Goal: Information Seeking & Learning: Learn about a topic

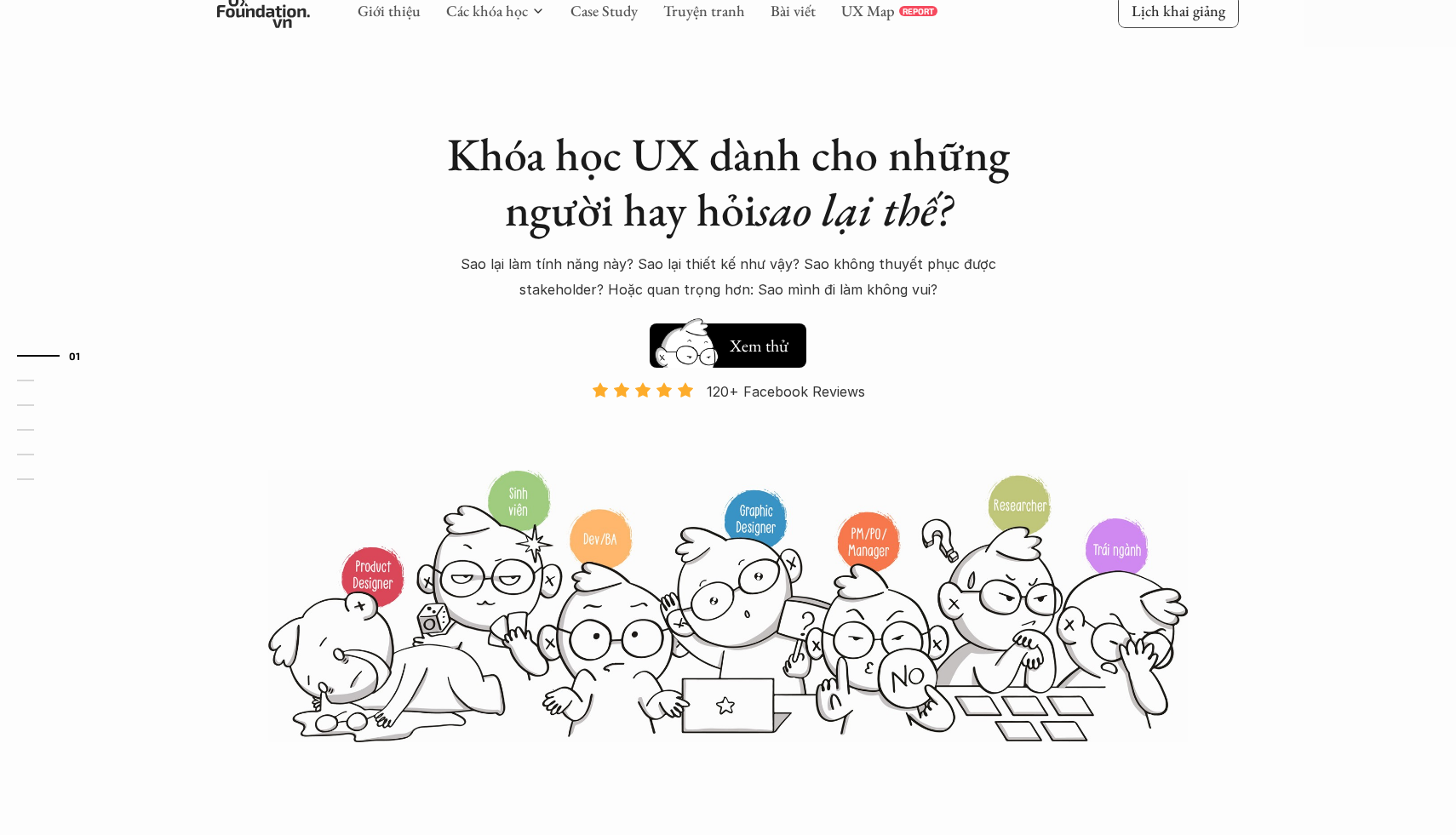
scroll to position [252, 0]
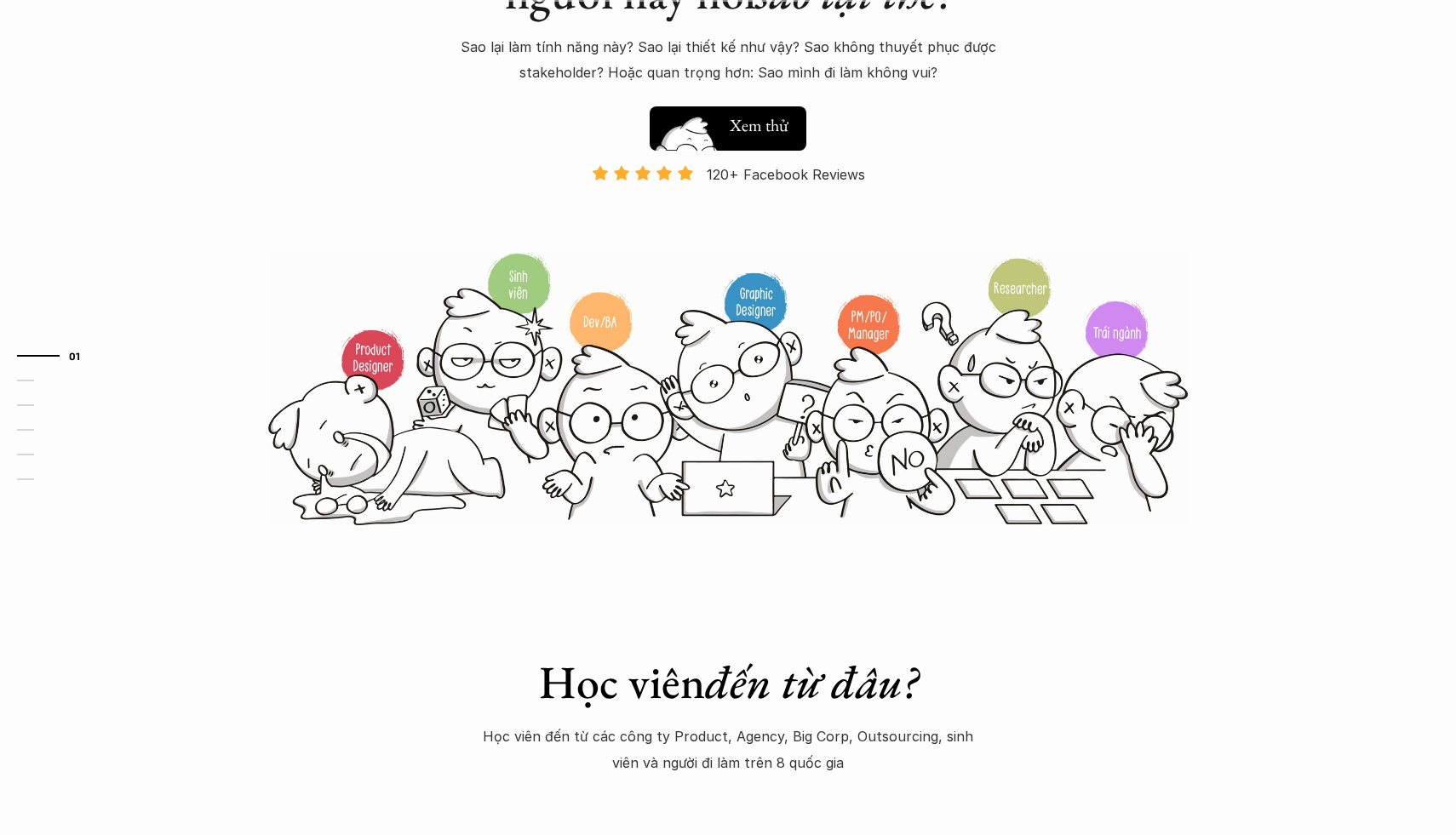
click at [746, 110] on button "Hay thôi Xem thử" at bounding box center [728, 129] width 156 height 44
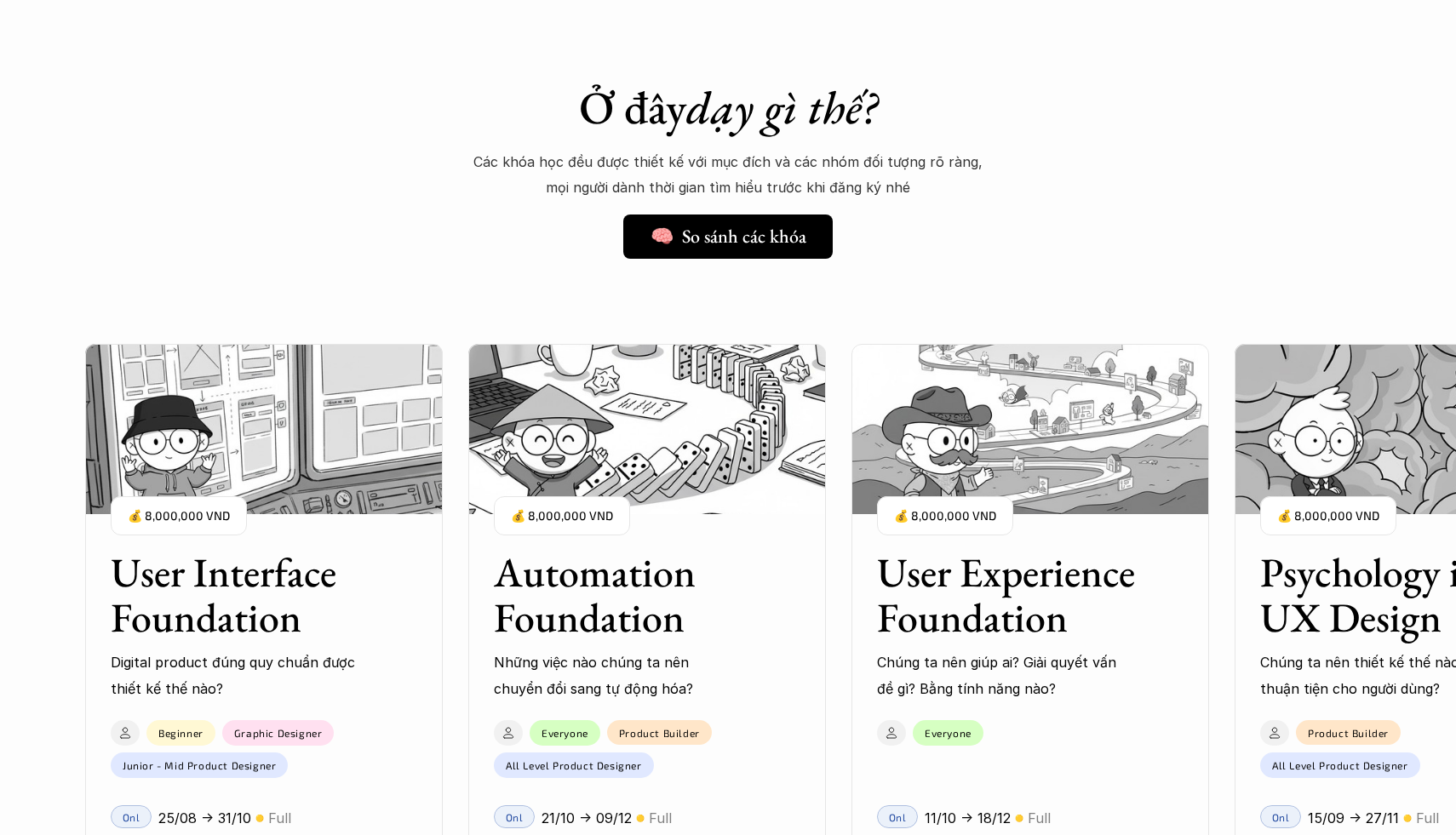
scroll to position [1292, 0]
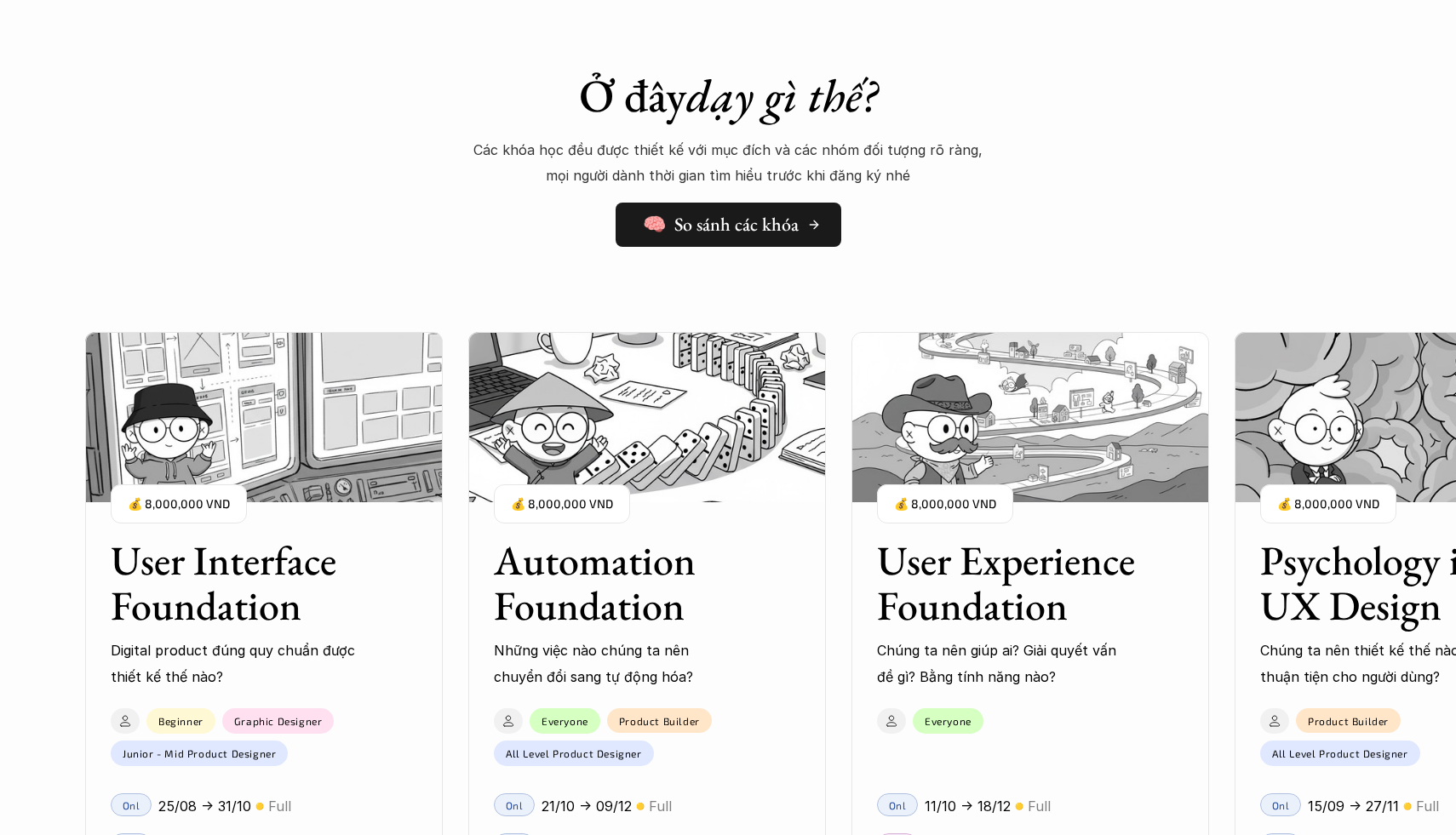
click at [748, 241] on link "🧠 So sánh các khóa" at bounding box center [728, 225] width 225 height 44
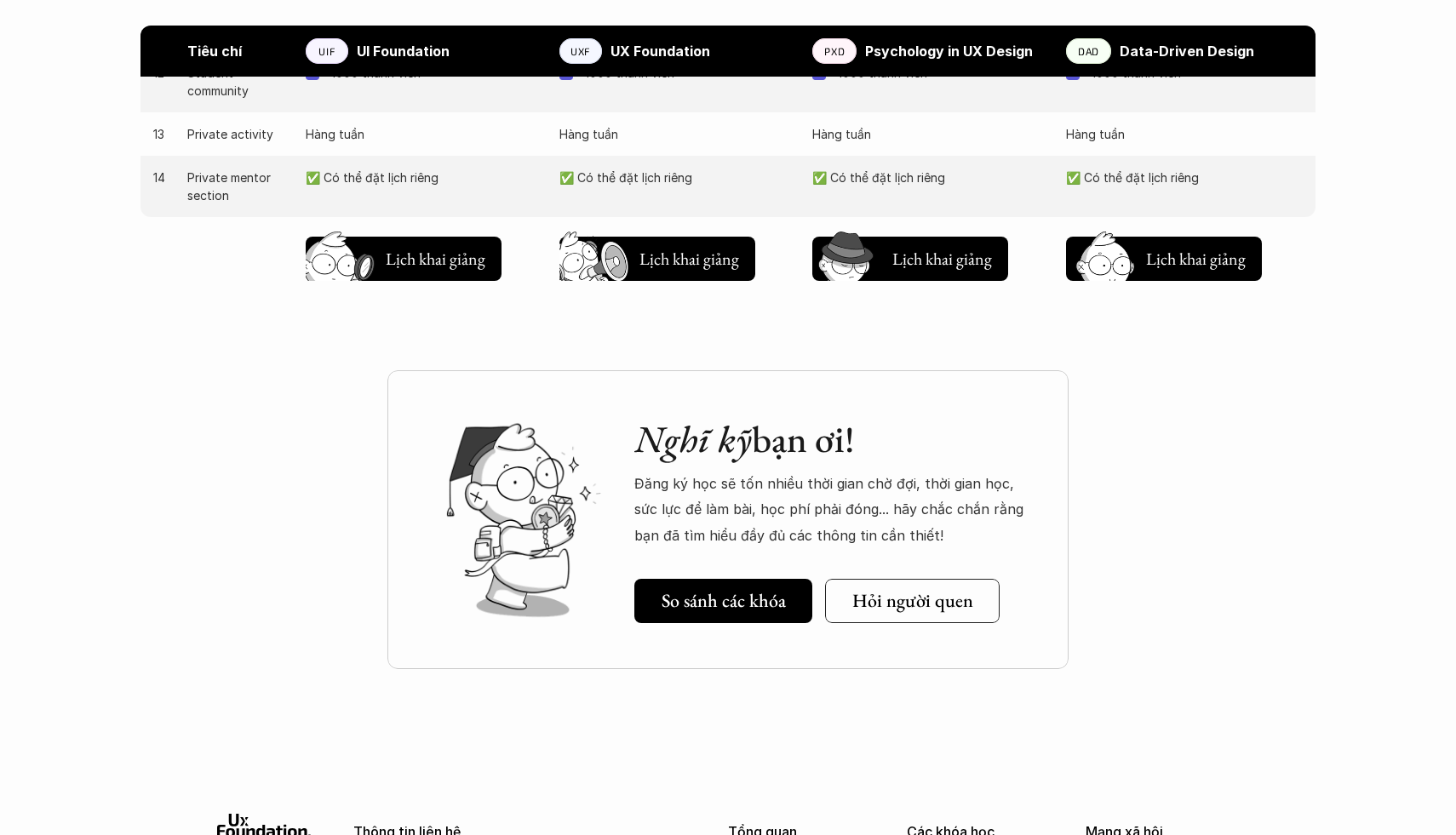
scroll to position [2040, 0]
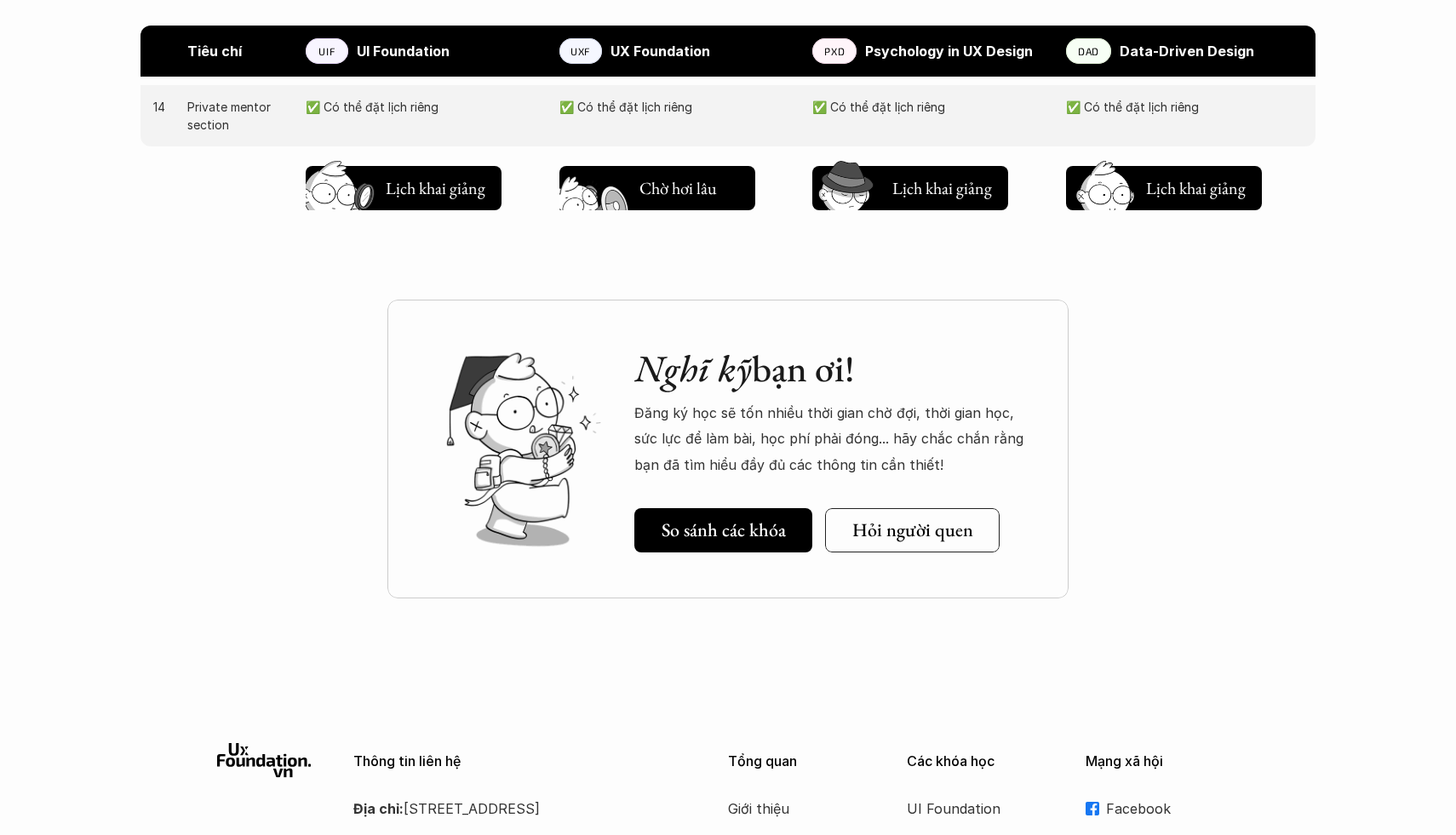
click at [672, 191] on h5 "Lịch khai giảng" at bounding box center [689, 185] width 99 height 24
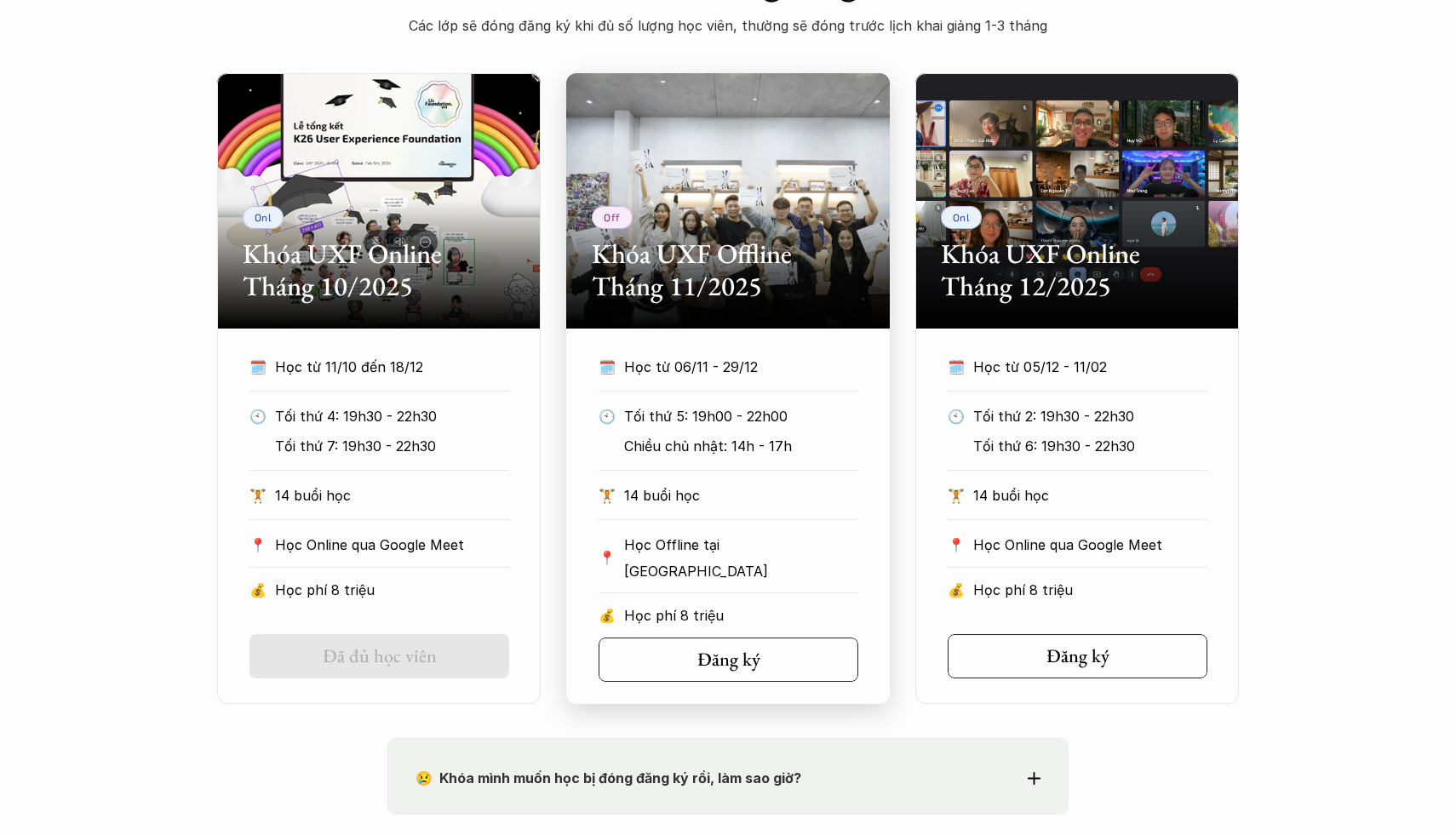
scroll to position [1226, 0]
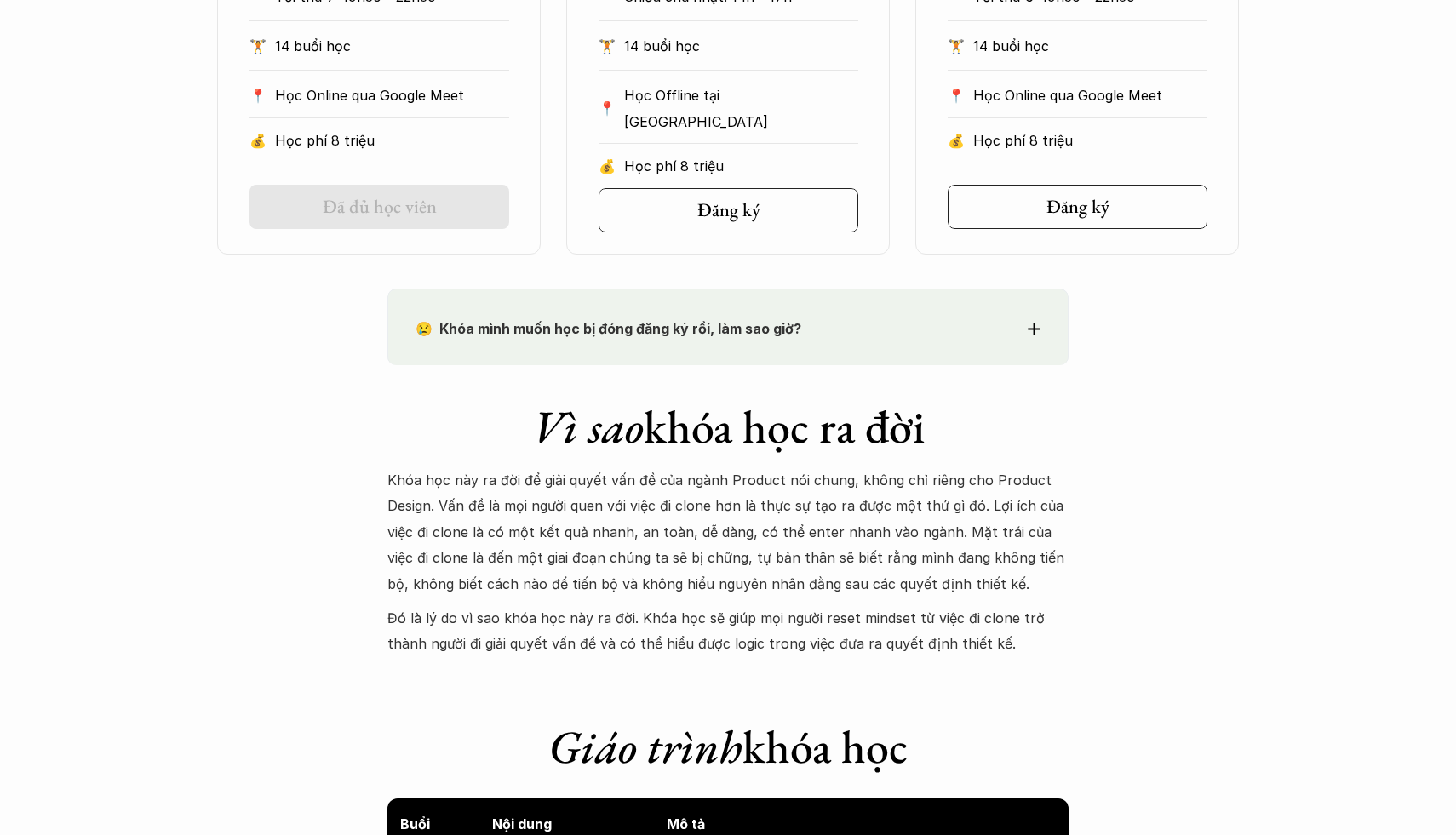
click at [602, 341] on p "😢 Khóa mình muốn học bị đóng đăng ký rồi, làm sao giờ?" at bounding box center [696, 329] width 562 height 26
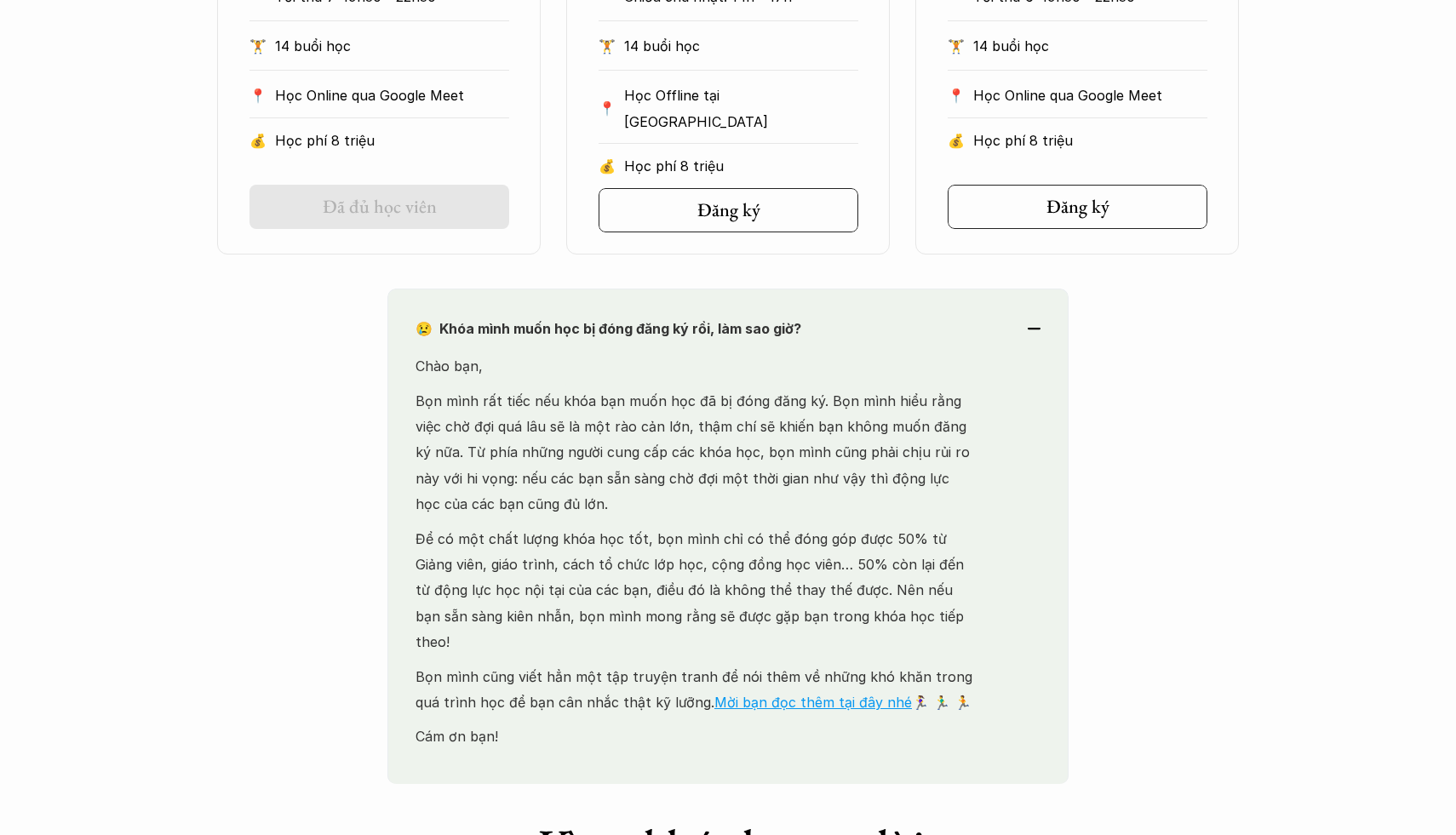
click at [603, 333] on strong "😢 Khóa mình muốn học bị đóng đăng ký rồi, làm sao giờ?" at bounding box center [607, 329] width 386 height 17
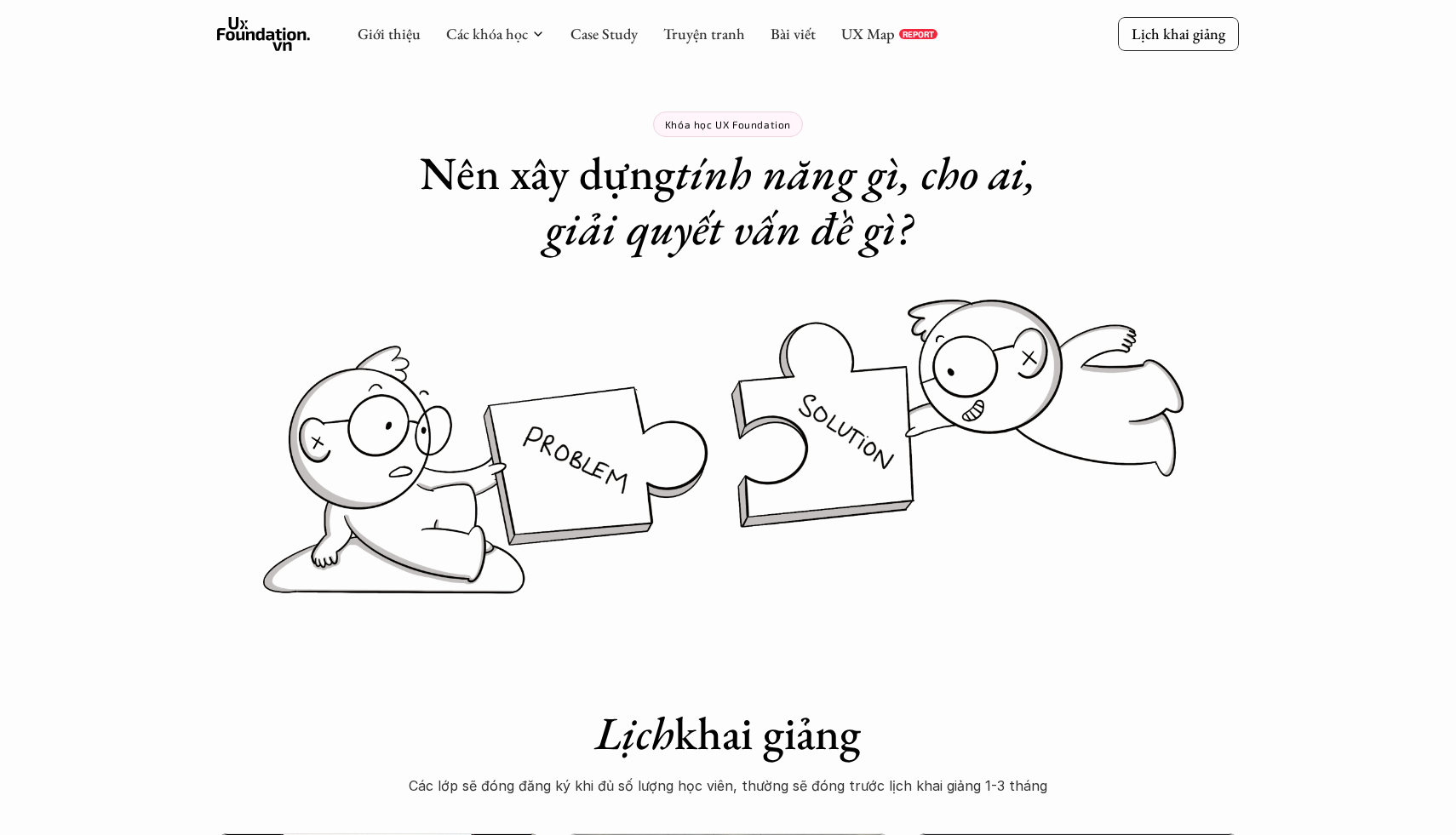
scroll to position [0, 0]
